Goal: Communication & Community: Participate in discussion

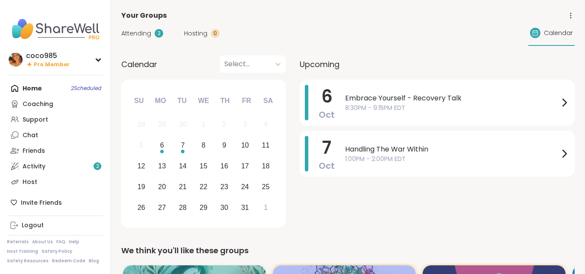
click at [68, 116] on link "Support" at bounding box center [55, 120] width 97 height 16
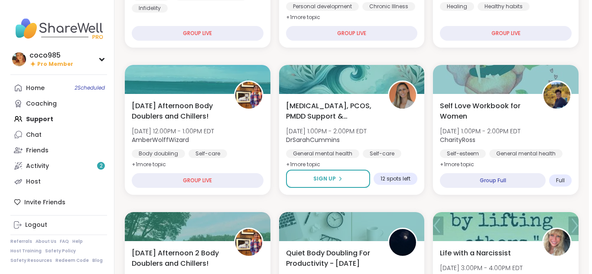
scroll to position [205, 0]
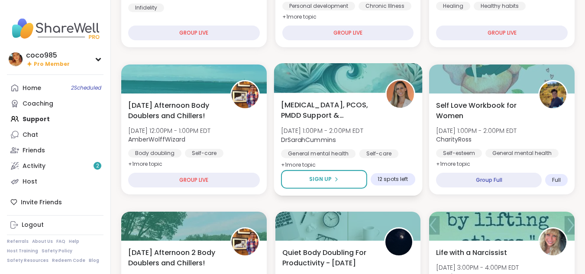
click at [384, 176] on span "12 spots left" at bounding box center [393, 179] width 30 height 7
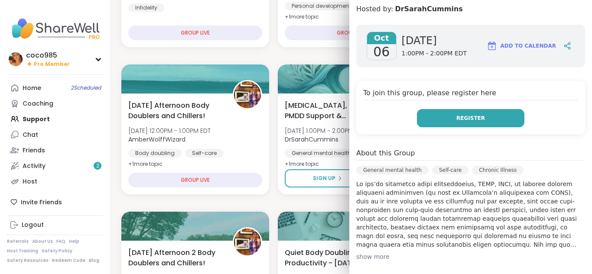
scroll to position [284, 0]
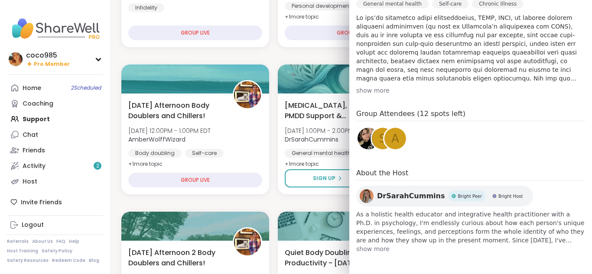
drag, startPoint x: 468, startPoint y: 121, endPoint x: 542, endPoint y: 149, distance: 78.5
click at [542, 149] on div "Group Attendees (12 spots left) s a" at bounding box center [470, 131] width 229 height 45
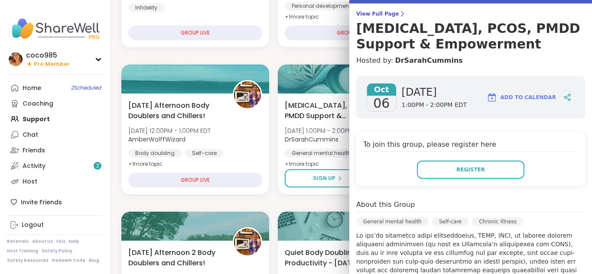
scroll to position [63, 0]
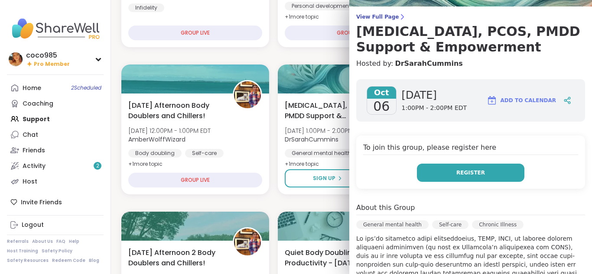
click at [465, 176] on span "Register" at bounding box center [470, 173] width 29 height 8
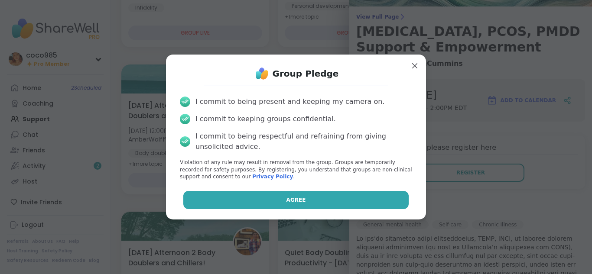
click at [365, 198] on button "Agree" at bounding box center [296, 200] width 226 height 18
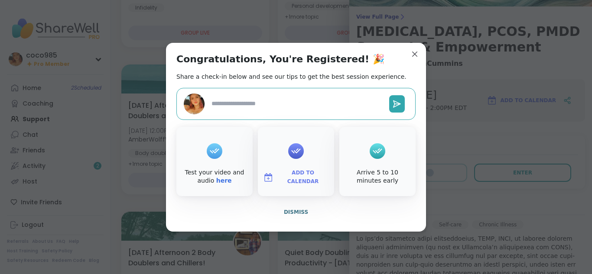
type textarea "*"
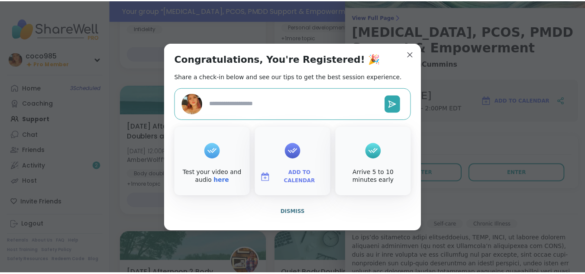
scroll to position [226, 0]
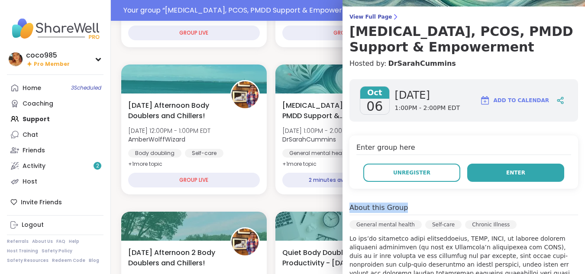
drag, startPoint x: 541, startPoint y: 196, endPoint x: 535, endPoint y: 181, distance: 16.3
click at [535, 181] on div "[DATE] [DATE] 1:00PM - 2:00PM EDT Add to Calendar Enter group here Unregister E…" at bounding box center [464, 276] width 243 height 409
click at [527, 174] on button "Enter" at bounding box center [515, 173] width 97 height 18
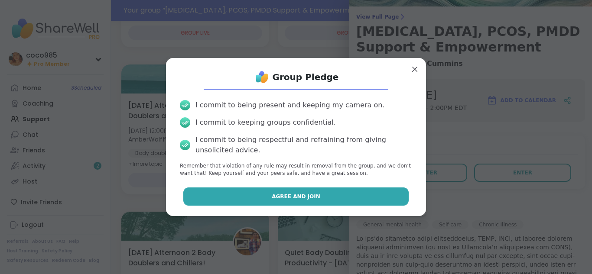
click at [328, 191] on button "Agree and Join" at bounding box center [296, 197] width 226 height 18
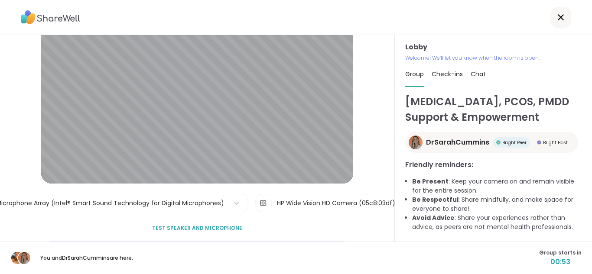
scroll to position [34, 0]
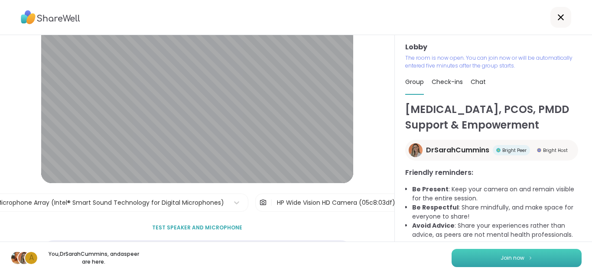
click at [565, 259] on button "Join now" at bounding box center [516, 258] width 130 height 18
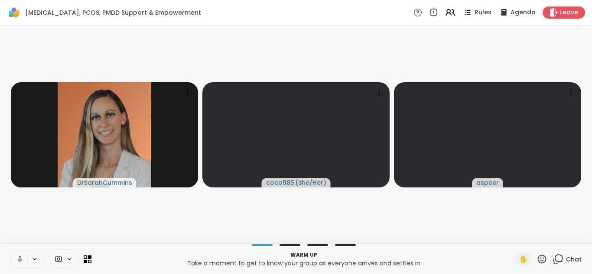
click at [23, 257] on icon at bounding box center [20, 260] width 8 height 8
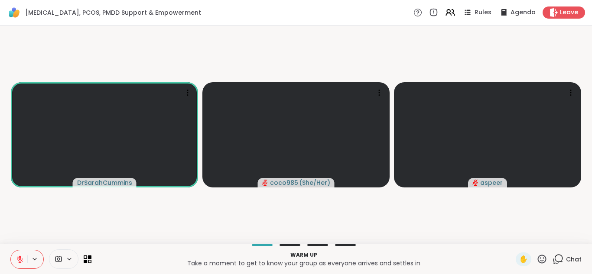
click at [18, 259] on icon at bounding box center [20, 259] width 6 height 6
click at [20, 258] on icon at bounding box center [20, 260] width 8 height 8
click at [18, 260] on icon at bounding box center [20, 259] width 6 height 6
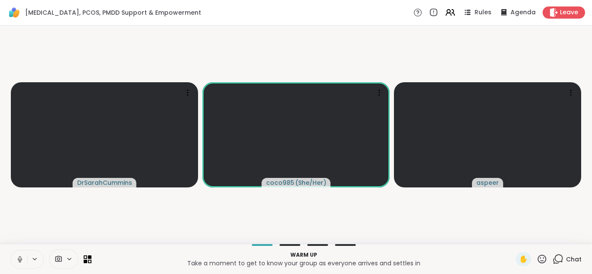
click at [20, 258] on icon at bounding box center [20, 260] width 8 height 8
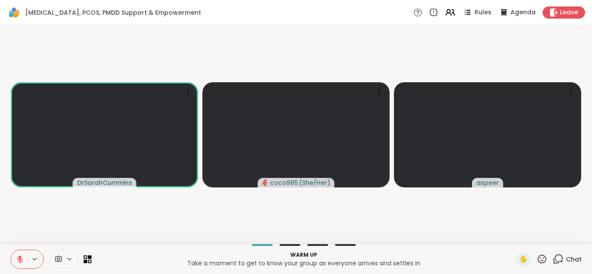
click at [19, 257] on icon at bounding box center [20, 260] width 8 height 8
click at [20, 260] on icon at bounding box center [20, 258] width 2 height 4
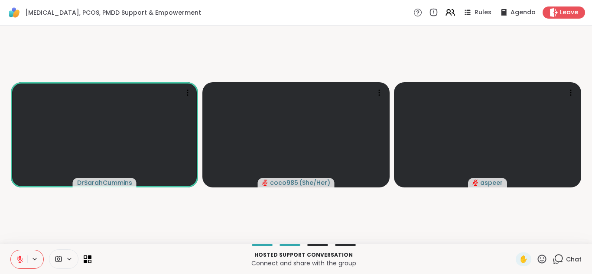
click at [20, 257] on icon at bounding box center [20, 257] width 3 height 3
